Goal: Check status

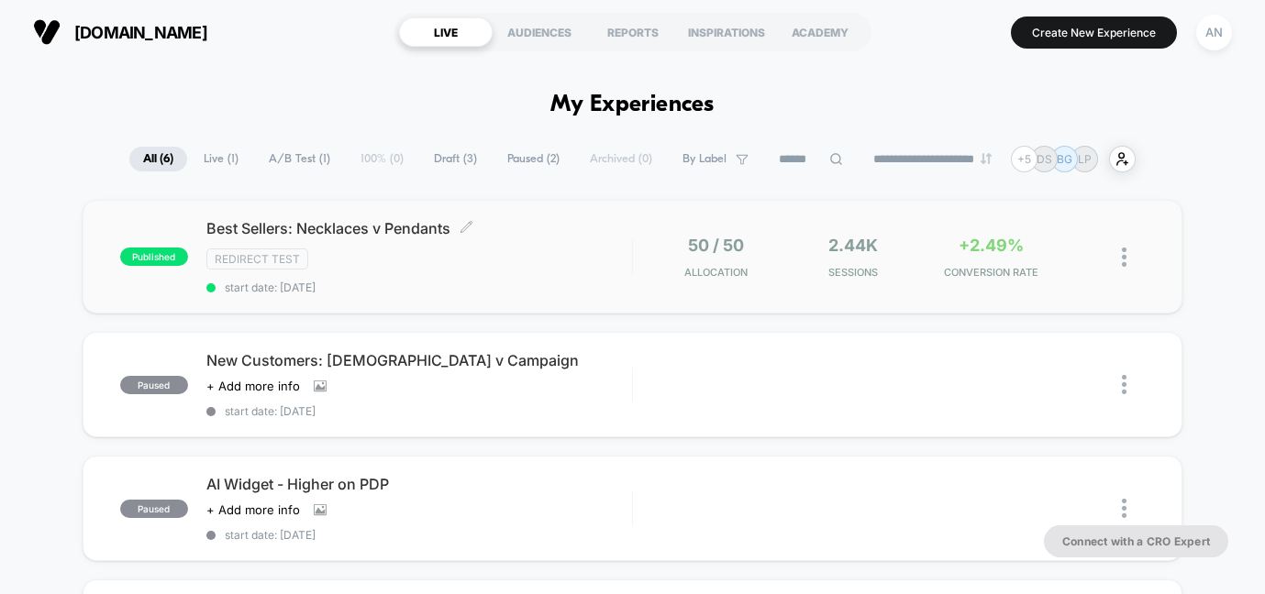
click at [502, 261] on div "Redirect Test" at bounding box center [419, 259] width 426 height 21
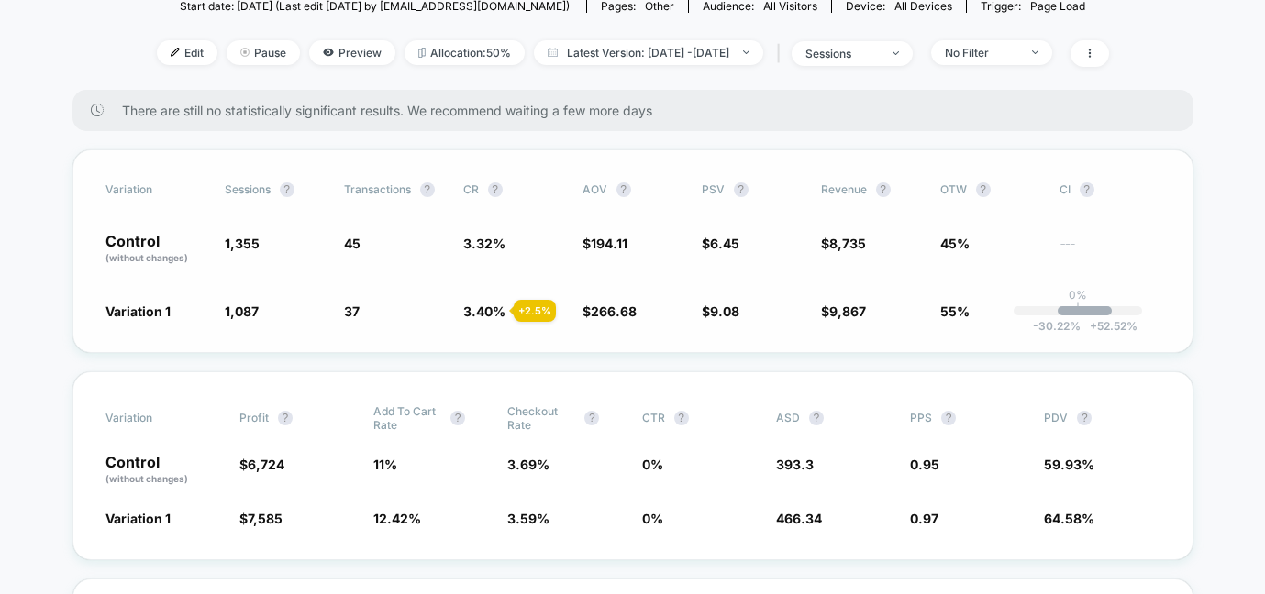
scroll to position [260, 0]
